Goal: Information Seeking & Learning: Learn about a topic

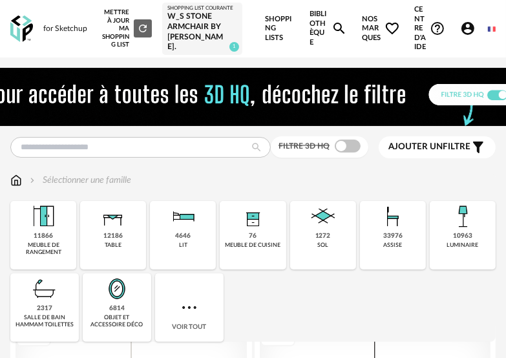
click at [313, 19] on link "Bibliothèque Magnify icon" at bounding box center [327, 28] width 37 height 57
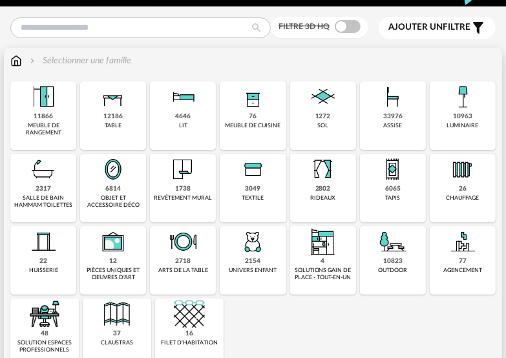
scroll to position [129, 0]
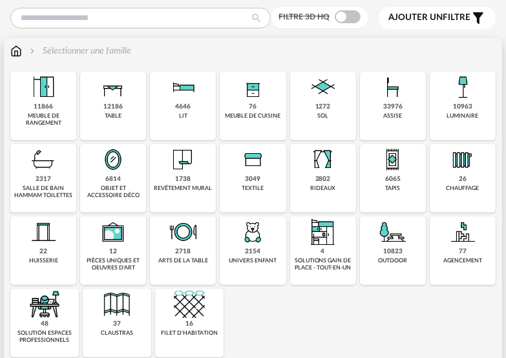
click at [183, 302] on img at bounding box center [189, 304] width 31 height 31
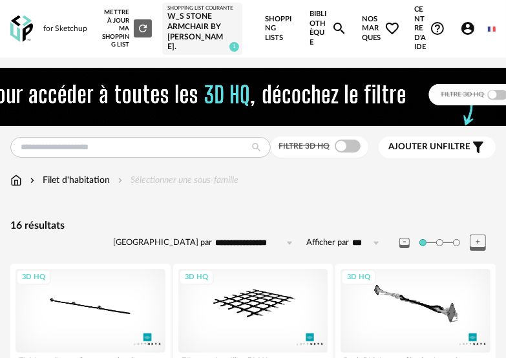
click at [314, 15] on link "Bibliothèque Magnify icon" at bounding box center [327, 28] width 37 height 57
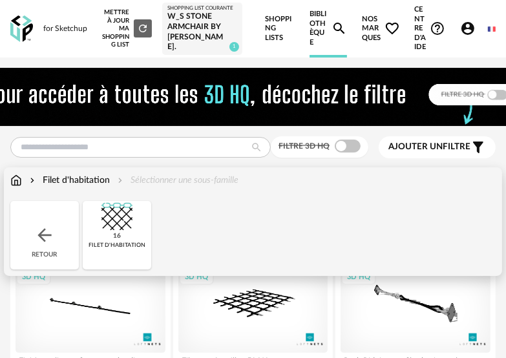
click at [17, 181] on img at bounding box center [16, 180] width 12 height 13
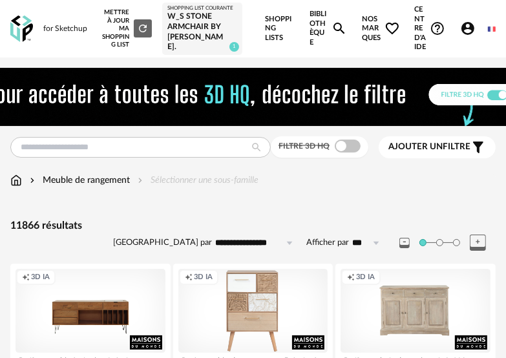
click at [309, 25] on link "Bibliothèque Magnify icon" at bounding box center [327, 28] width 37 height 57
click at [316, 28] on link "Bibliothèque Magnify icon" at bounding box center [327, 28] width 37 height 57
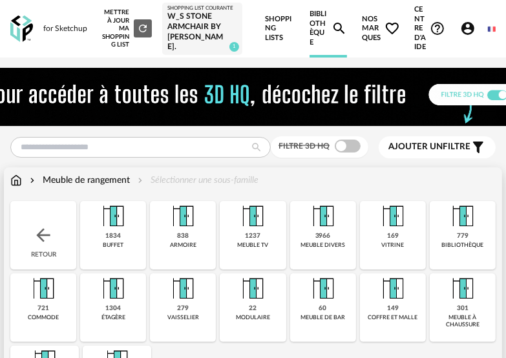
click at [15, 178] on img at bounding box center [16, 180] width 12 height 13
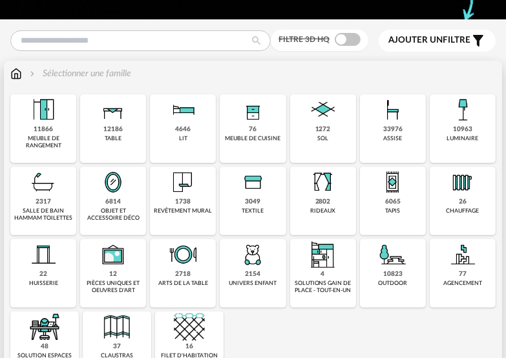
scroll to position [129, 0]
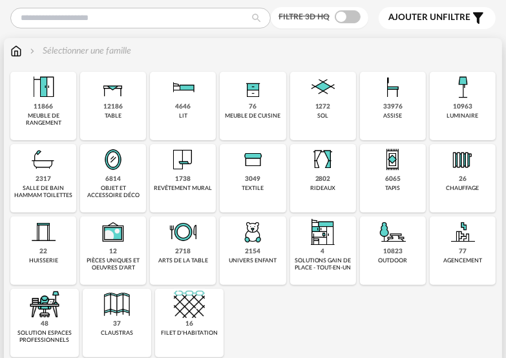
click at [53, 188] on div "salle de bain hammam toilettes" at bounding box center [43, 192] width 58 height 15
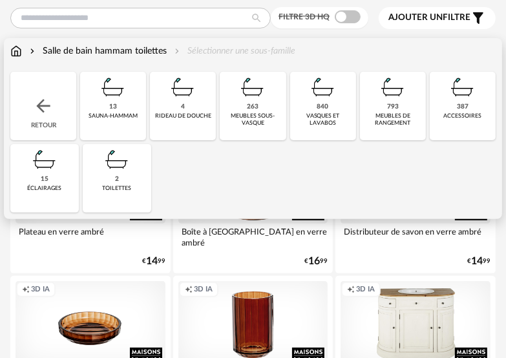
click at [118, 163] on img at bounding box center [116, 159] width 31 height 31
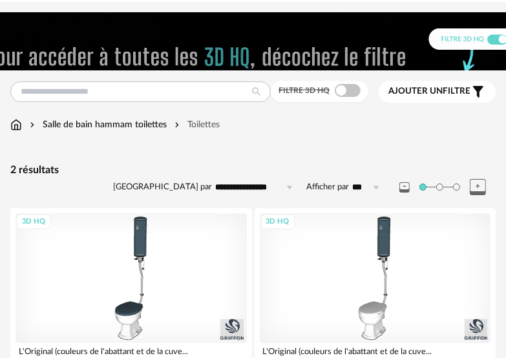
scroll to position [77, 0]
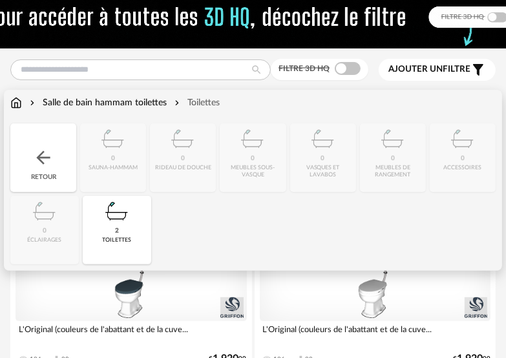
click at [46, 159] on img at bounding box center [43, 157] width 21 height 21
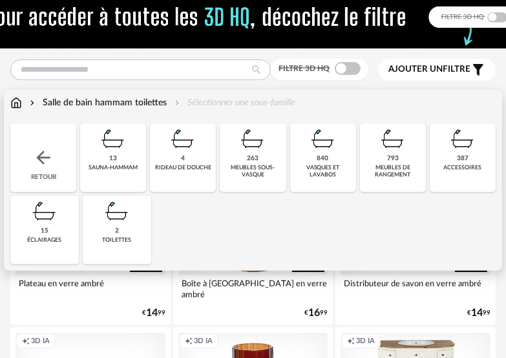
click at [174, 147] on img at bounding box center [182, 138] width 31 height 31
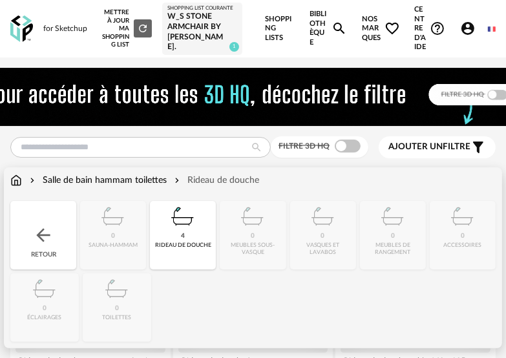
click at [39, 234] on img at bounding box center [43, 235] width 21 height 21
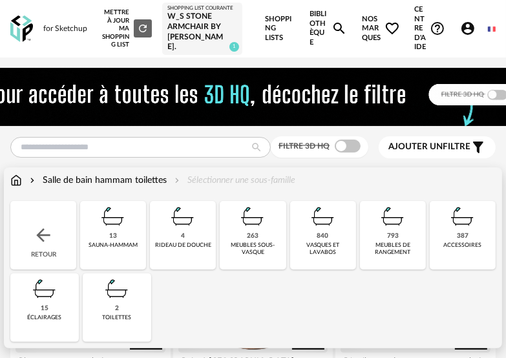
click at [114, 234] on div "13" at bounding box center [113, 236] width 8 height 8
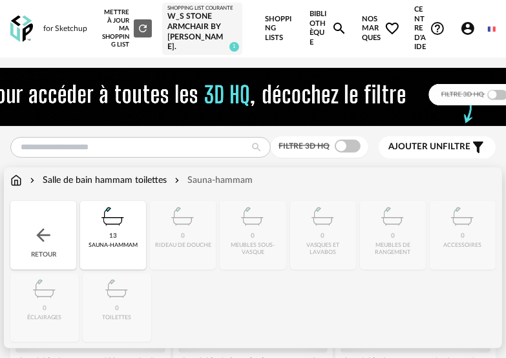
click at [54, 230] on div "Retour" at bounding box center [43, 235] width 66 height 68
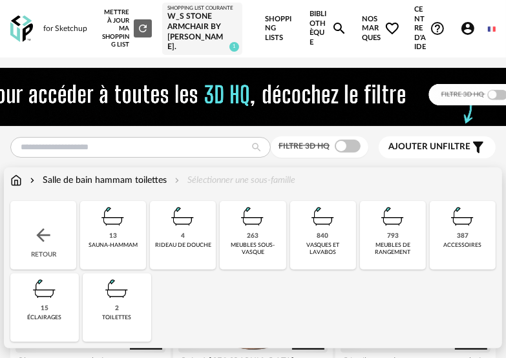
click at [311, 234] on div "840 vasques et lavabos" at bounding box center [323, 235] width 66 height 68
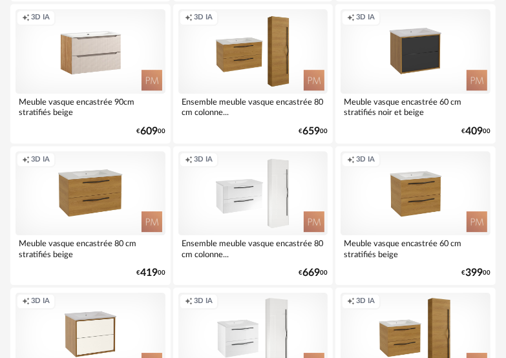
scroll to position [1937, 0]
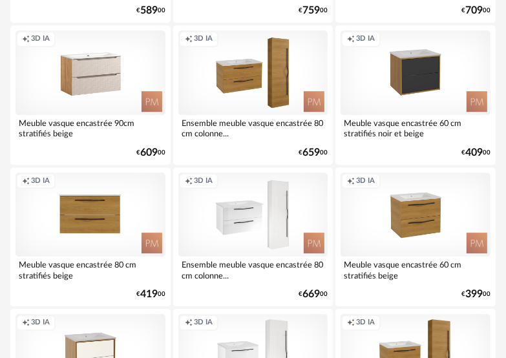
click at [85, 209] on div "Creation icon 3D IA" at bounding box center [90, 214] width 150 height 84
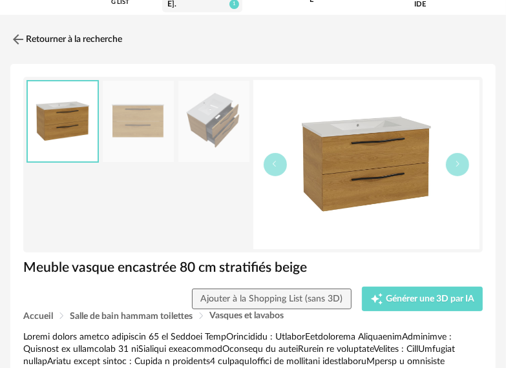
scroll to position [65, 0]
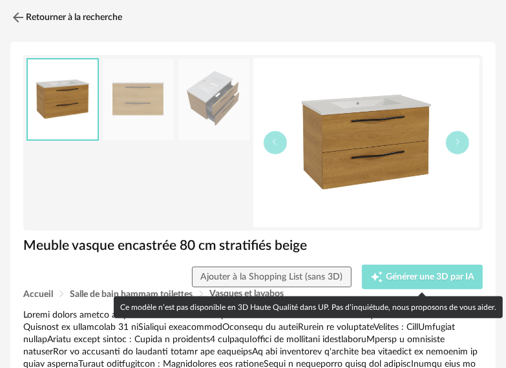
click at [405, 279] on span "Générer une 3D par IA" at bounding box center [429, 276] width 88 height 9
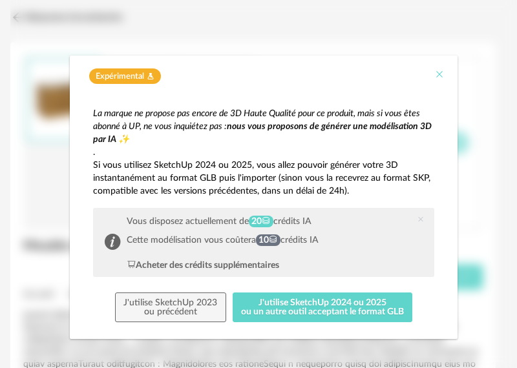
click at [434, 76] on icon "Close" at bounding box center [439, 74] width 10 height 10
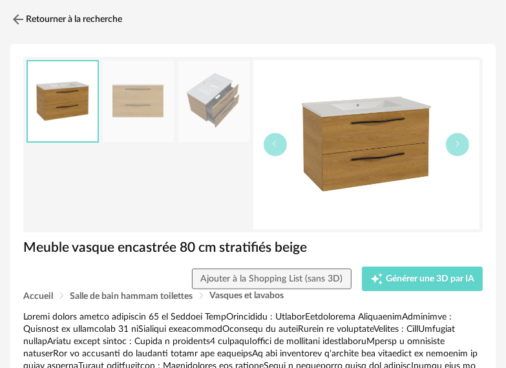
scroll to position [0, 0]
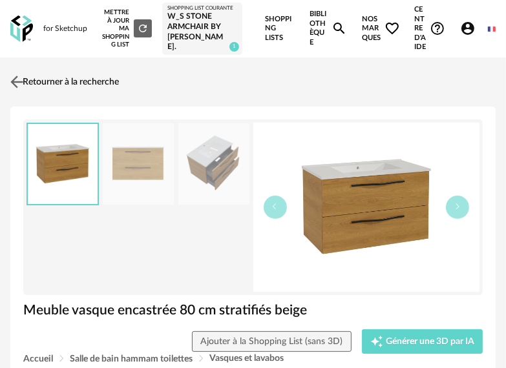
click at [18, 83] on img at bounding box center [17, 81] width 19 height 19
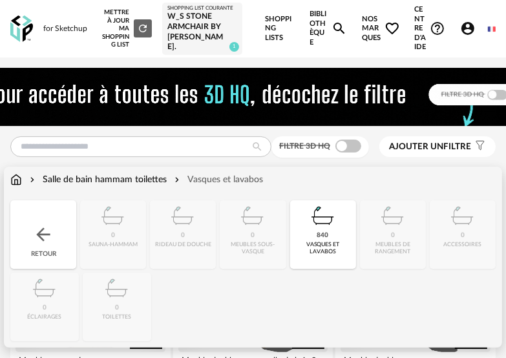
click at [44, 234] on img at bounding box center [43, 234] width 21 height 21
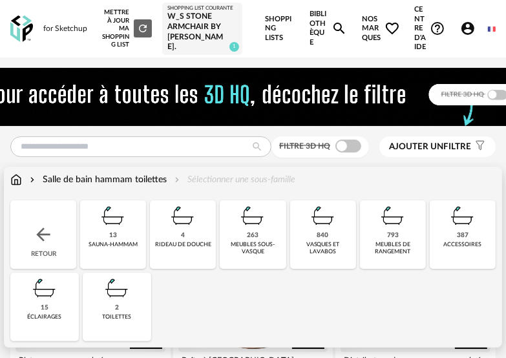
click at [390, 233] on div "793" at bounding box center [393, 235] width 12 height 8
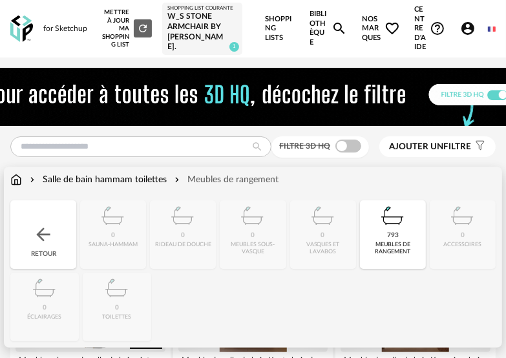
click at [39, 236] on img at bounding box center [43, 234] width 21 height 21
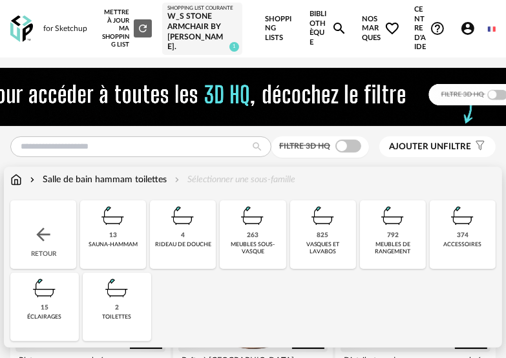
click at [463, 217] on img at bounding box center [462, 215] width 31 height 31
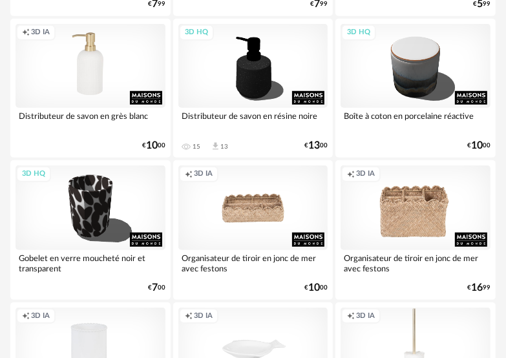
scroll to position [452, 0]
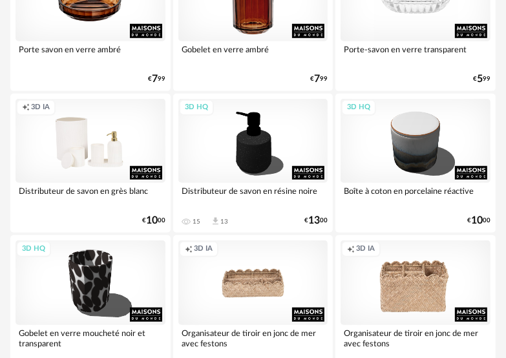
click at [81, 142] on div "Creation icon 3D IA" at bounding box center [90, 141] width 150 height 84
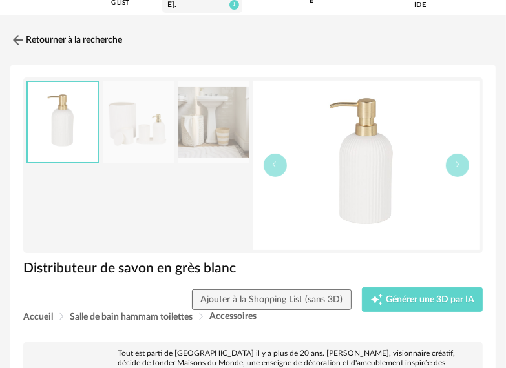
scroll to position [65, 0]
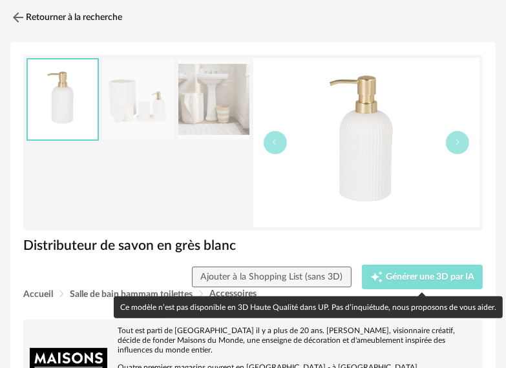
click at [429, 274] on span "Générer une 3D par IA" at bounding box center [429, 276] width 88 height 9
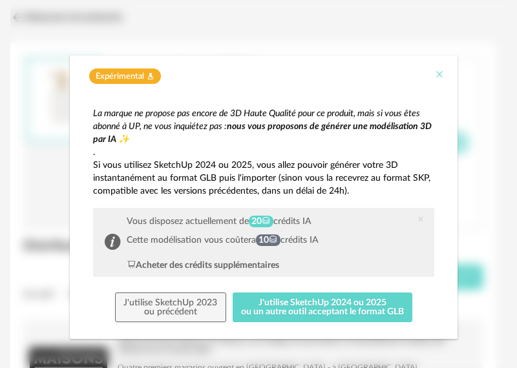
click at [434, 75] on icon "Close" at bounding box center [439, 74] width 10 height 10
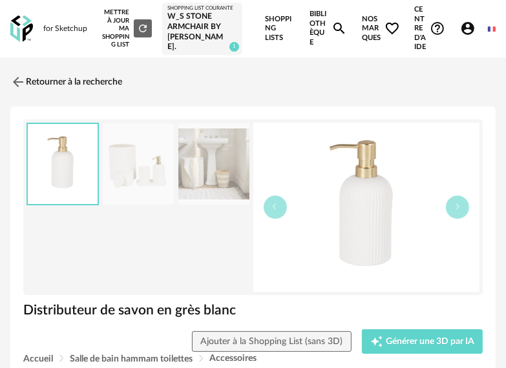
click at [316, 32] on link "Bibliothèque Magnify icon" at bounding box center [327, 28] width 37 height 57
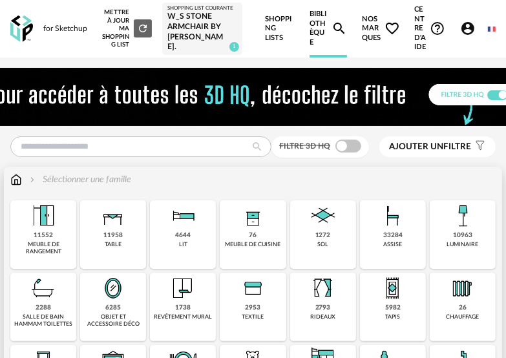
click at [45, 313] on div "salle de bain hammam toilettes" at bounding box center [43, 320] width 58 height 15
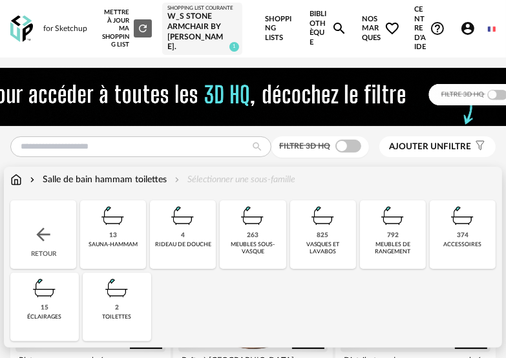
click at [468, 231] on img at bounding box center [462, 215] width 31 height 31
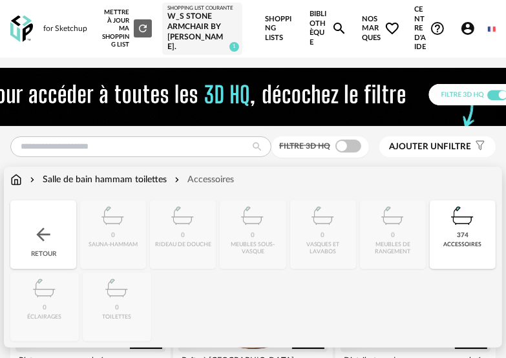
click at [37, 236] on img at bounding box center [43, 234] width 21 height 21
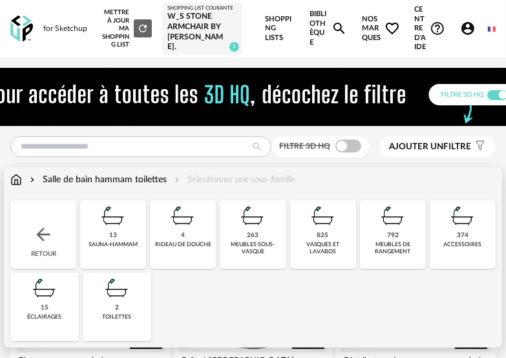
click at [32, 300] on img at bounding box center [44, 287] width 31 height 31
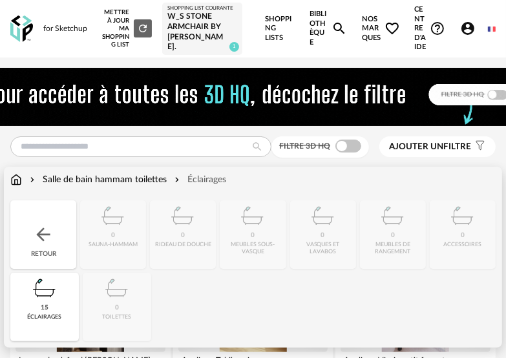
click at [13, 182] on img at bounding box center [16, 179] width 12 height 13
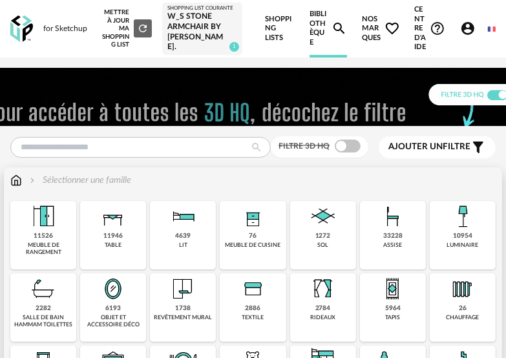
click at [121, 292] on img at bounding box center [112, 288] width 31 height 31
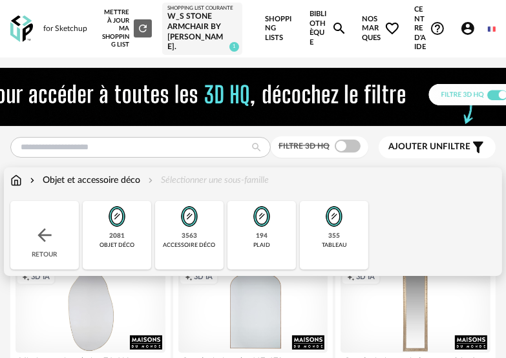
click at [336, 225] on img at bounding box center [333, 216] width 31 height 31
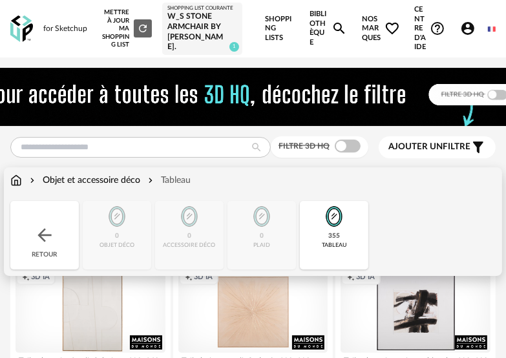
click at [255, 230] on div "Close icon Retour 0 objet déco 0 accessoire déco 0 plaid 355 tableau" at bounding box center [252, 235] width 485 height 68
click at [39, 229] on img at bounding box center [44, 235] width 21 height 21
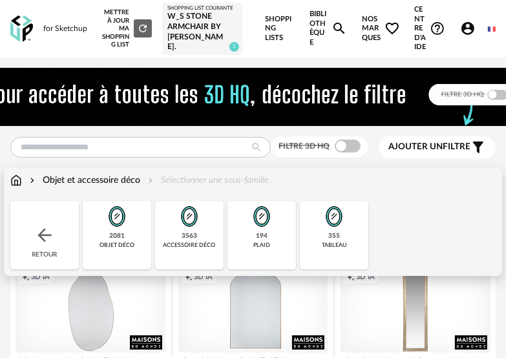
click at [272, 225] on img at bounding box center [261, 216] width 31 height 31
